Goal: Information Seeking & Learning: Learn about a topic

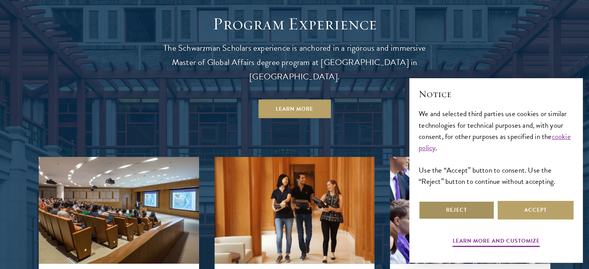
click at [483, 209] on button "Reject" at bounding box center [457, 210] width 76 height 19
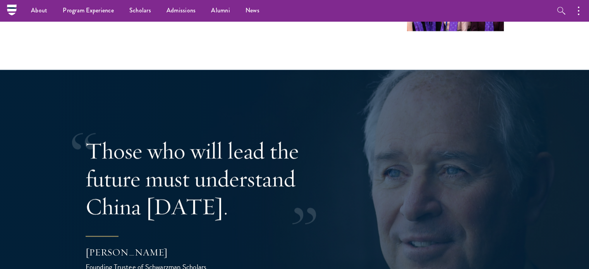
scroll to position [1452, 0]
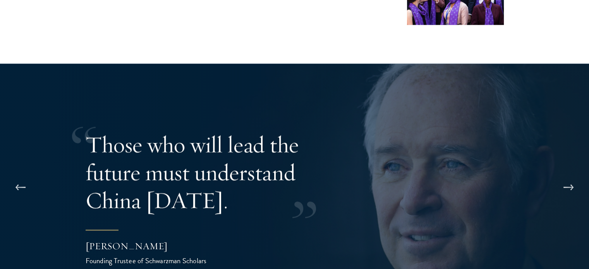
drag, startPoint x: 79, startPoint y: 214, endPoint x: 198, endPoint y: 216, distance: 118.6
click at [198, 216] on div "Those who will lead the future must understand China [DATE]. [PERSON_NAME] Foun…" at bounding box center [294, 198] width 589 height 269
drag, startPoint x: 195, startPoint y: 215, endPoint x: 101, endPoint y: 218, distance: 94.2
click at [101, 239] on div "[PERSON_NAME]" at bounding box center [163, 245] width 155 height 13
drag, startPoint x: 86, startPoint y: 213, endPoint x: 223, endPoint y: 217, distance: 137.2
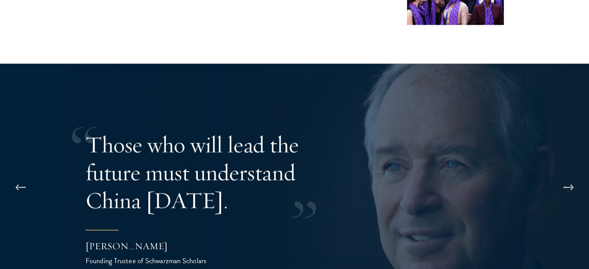
click at [223, 239] on div "[PERSON_NAME]" at bounding box center [163, 245] width 155 height 13
click at [578, 177] on button at bounding box center [569, 188] width 26 height 22
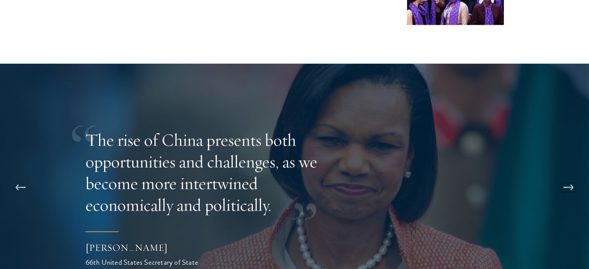
click at [577, 177] on button at bounding box center [569, 188] width 26 height 22
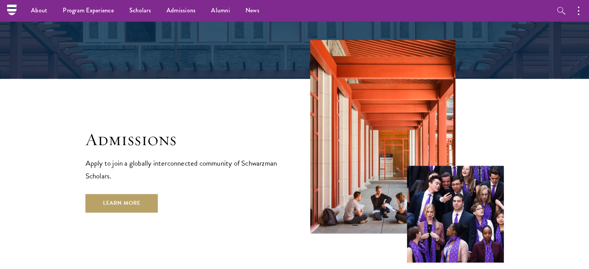
scroll to position [1204, 0]
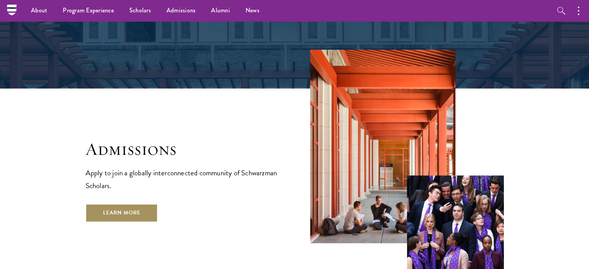
click at [141, 204] on link "Learn More" at bounding box center [122, 213] width 72 height 19
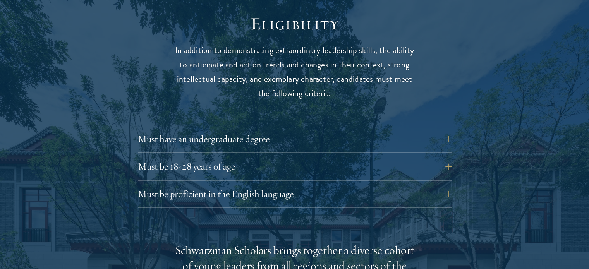
scroll to position [1027, 0]
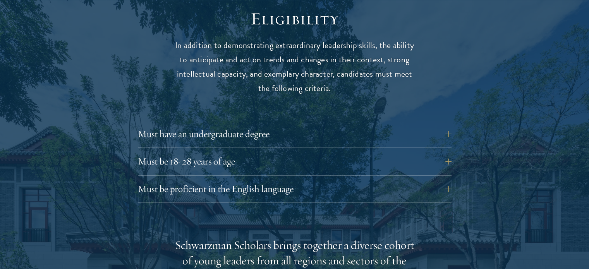
drag, startPoint x: 595, startPoint y: 20, endPoint x: 595, endPoint y: 84, distance: 63.9
click at [446, 125] on button "Must have an undergraduate degree" at bounding box center [301, 134] width 314 height 19
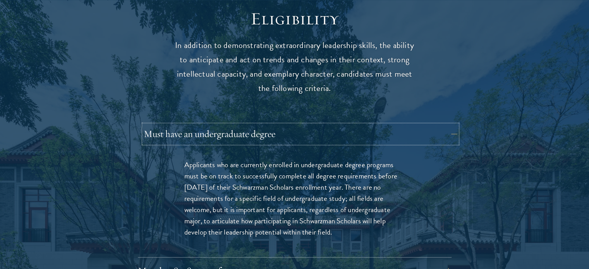
click at [446, 125] on button "Must have an undergraduate degree" at bounding box center [301, 134] width 314 height 19
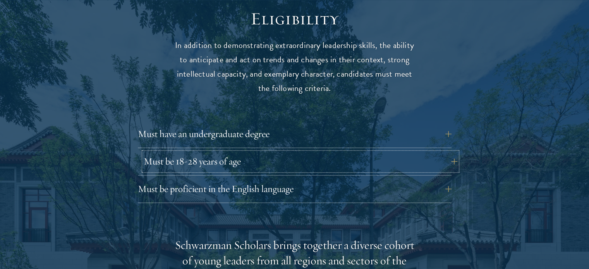
click at [449, 152] on button "Must be 18-28 years of age" at bounding box center [301, 161] width 314 height 19
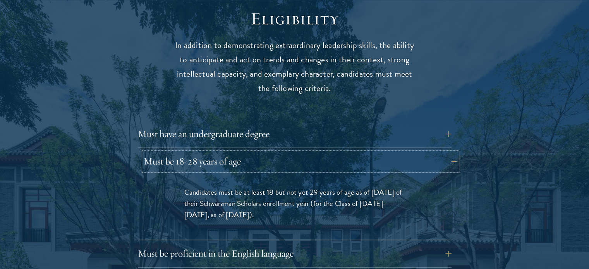
click at [449, 152] on button "Must be 18-28 years of age" at bounding box center [301, 161] width 314 height 19
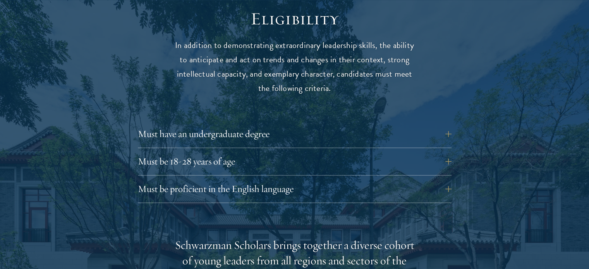
click at [446, 161] on div "Must have an undergraduate degree Applicants who are currently enrolled in unde…" at bounding box center [295, 164] width 314 height 78
click at [447, 180] on button "Must be proficient in the English language" at bounding box center [301, 189] width 314 height 19
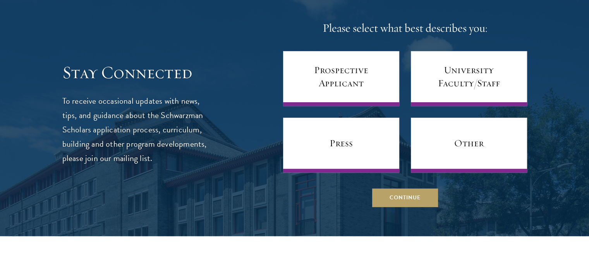
scroll to position [3296, 0]
